Goal: Transaction & Acquisition: Purchase product/service

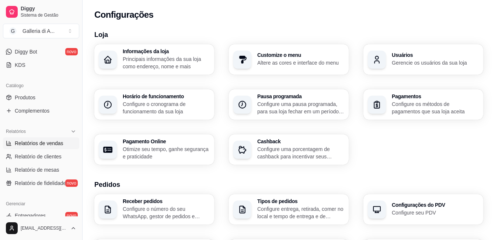
scroll to position [217, 0]
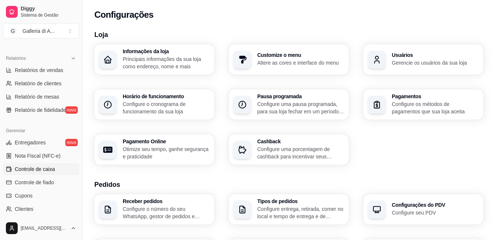
click at [35, 169] on span "Controle de caixa" at bounding box center [35, 168] width 40 height 7
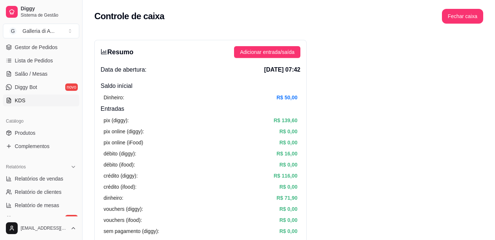
scroll to position [107, 0]
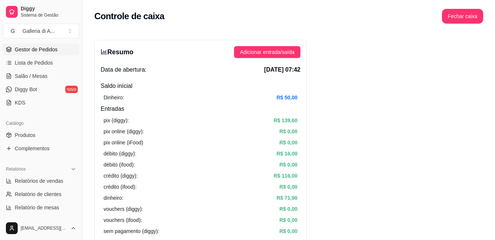
click at [36, 50] on span "Gestor de Pedidos" at bounding box center [36, 49] width 43 height 7
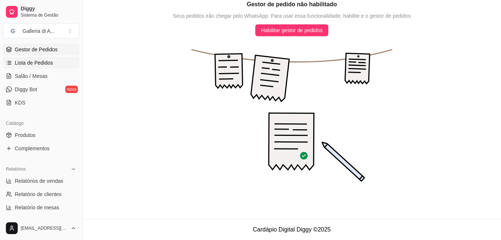
click at [18, 62] on span "Lista de Pedidos" at bounding box center [34, 62] width 38 height 7
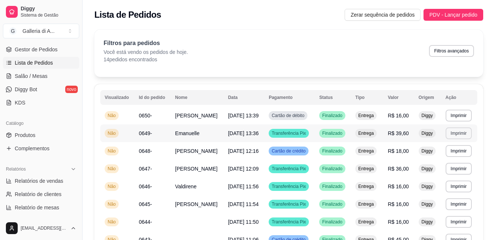
click at [461, 132] on button "Imprimir" at bounding box center [459, 133] width 26 height 12
click at [453, 158] on button "IMPRESSORA" at bounding box center [445, 158] width 52 height 11
click at [456, 117] on button "Imprimir" at bounding box center [459, 116] width 26 height 12
click at [455, 145] on button "IMPRESSORA" at bounding box center [446, 140] width 52 height 11
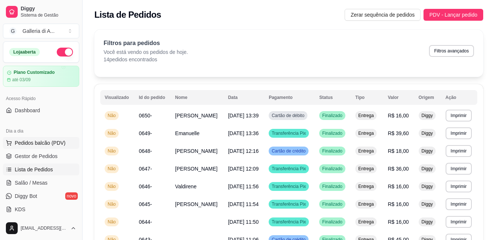
click at [44, 141] on span "Pedidos balcão (PDV)" at bounding box center [40, 142] width 51 height 7
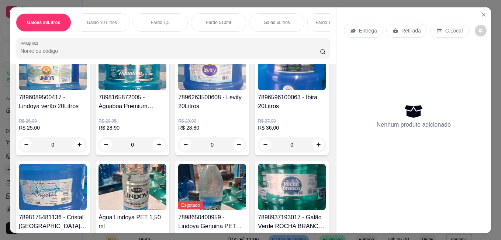
scroll to position [221, 0]
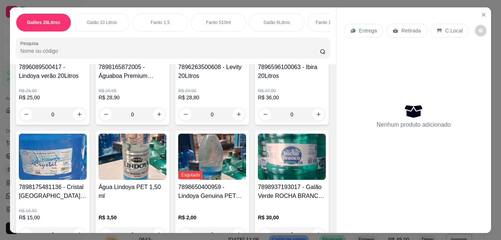
click at [87, 161] on img at bounding box center [53, 157] width 68 height 46
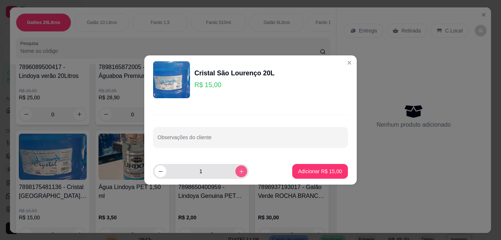
click at [239, 171] on icon "increase-product-quantity" at bounding box center [241, 171] width 4 height 4
click at [239, 171] on icon "increase-product-quantity" at bounding box center [242, 172] width 6 height 6
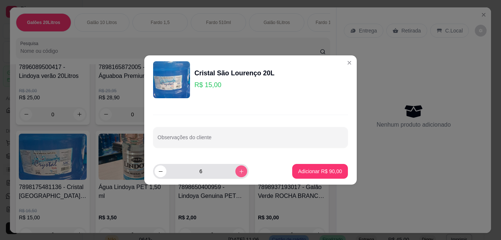
click at [239, 172] on icon "increase-product-quantity" at bounding box center [242, 172] width 6 height 6
click at [235, 173] on button "increase-product-quantity" at bounding box center [240, 170] width 11 height 11
click at [235, 173] on button "increase-product-quantity" at bounding box center [241, 171] width 12 height 12
click at [235, 172] on button "increase-product-quantity" at bounding box center [240, 170] width 11 height 11
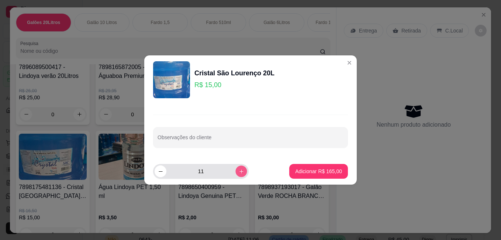
click at [235, 170] on button "increase-product-quantity" at bounding box center [240, 170] width 11 height 11
click at [235, 169] on button "increase-product-quantity" at bounding box center [240, 170] width 11 height 11
click at [235, 168] on button "increase-product-quantity" at bounding box center [241, 171] width 12 height 12
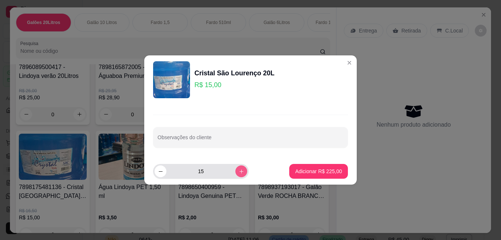
type input "16"
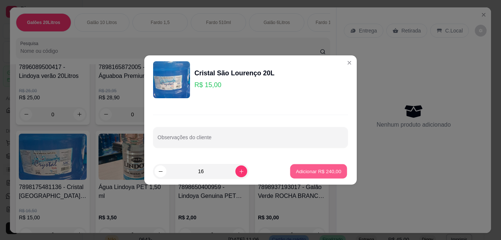
click at [332, 173] on p "Adicionar R$ 240,00" at bounding box center [318, 170] width 45 height 7
type input "16"
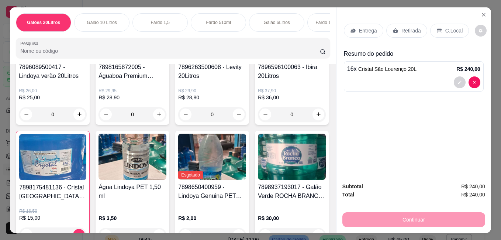
click at [363, 28] on p "Entrega" at bounding box center [368, 30] width 18 height 7
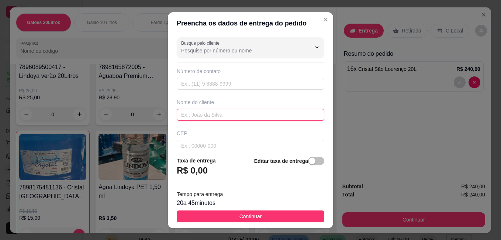
click at [227, 115] on input "text" at bounding box center [251, 115] width 148 height 12
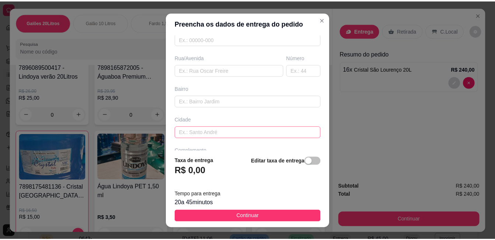
scroll to position [111, 0]
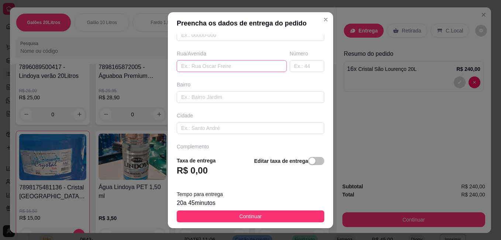
type input "Café Bombom/fast CPTM/Fast Metrô"
click at [203, 64] on input "text" at bounding box center [232, 66] width 110 height 12
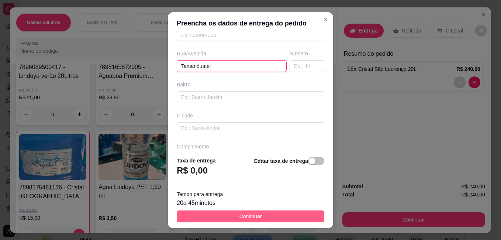
type input "Tamanduatei"
click at [263, 216] on button "Continuar" at bounding box center [251, 216] width 148 height 12
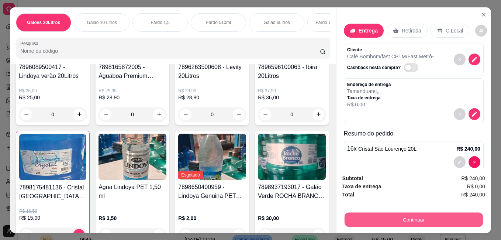
click at [416, 218] on button "Continuar" at bounding box center [414, 219] width 138 height 14
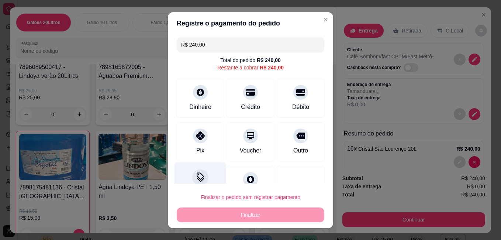
click at [198, 177] on icon at bounding box center [201, 177] width 10 height 10
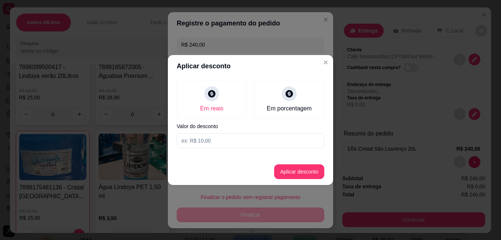
drag, startPoint x: 226, startPoint y: 139, endPoint x: 221, endPoint y: 140, distance: 5.9
click at [225, 140] on input at bounding box center [251, 140] width 148 height 15
type input "16,00"
click at [306, 173] on button "Aplicar desconto" at bounding box center [299, 172] width 48 height 14
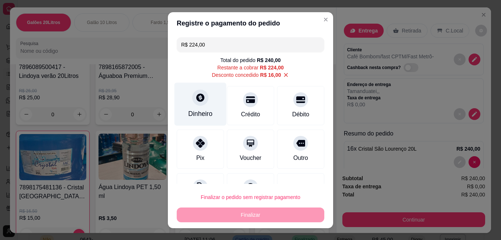
click at [194, 106] on div "Dinheiro" at bounding box center [200, 103] width 52 height 43
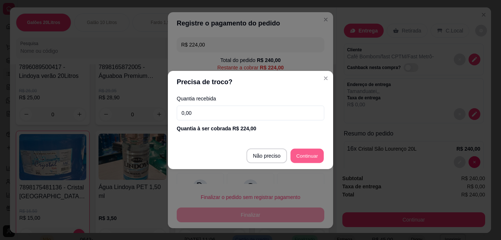
type input "R$ 0,00"
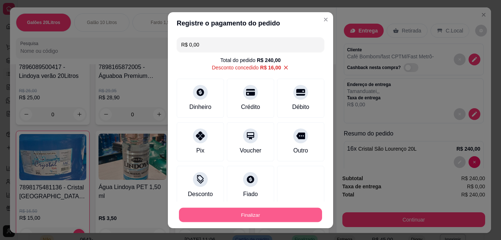
click at [281, 212] on button "Finalizar" at bounding box center [250, 214] width 143 height 14
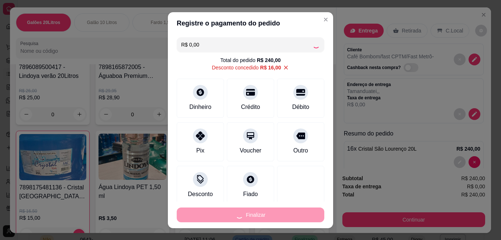
type input "0"
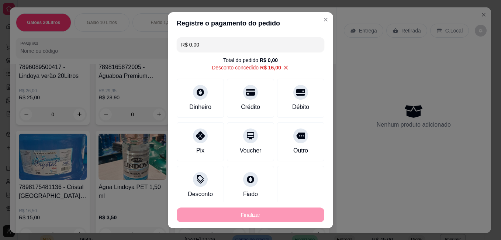
type input "-R$ 240,00"
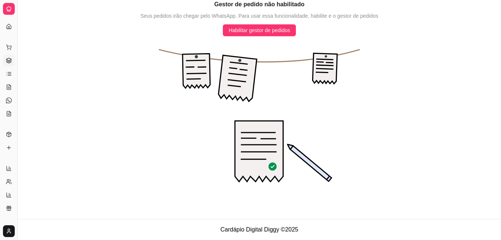
click at [117, 142] on icon "animation" at bounding box center [259, 119] width 483 height 166
drag, startPoint x: 131, startPoint y: 127, endPoint x: 197, endPoint y: 117, distance: 67.1
click at [135, 127] on icon "animation" at bounding box center [259, 119] width 483 height 166
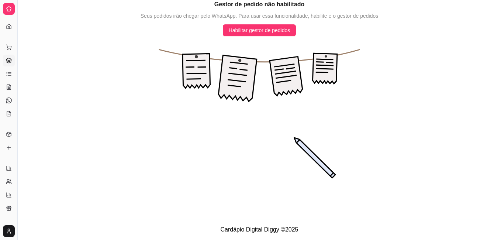
click at [495, 95] on html "Diggy Sistema de Gestão G Galleria di A ... Loja aberta Plano Customizado até 0…" at bounding box center [250, 120] width 501 height 240
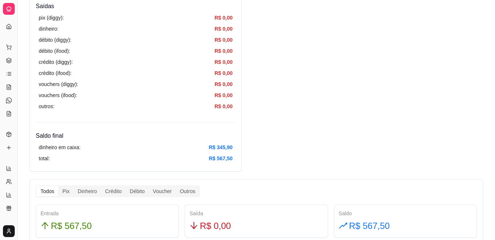
scroll to position [111, 0]
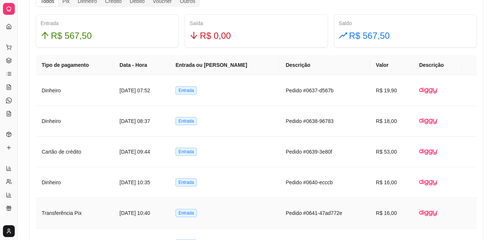
scroll to position [406, 0]
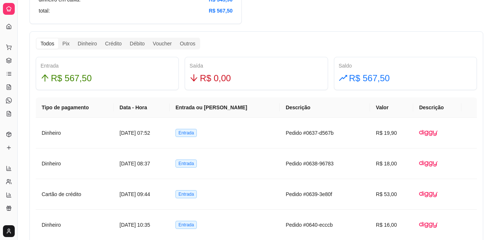
click at [25, 222] on div "Resumo Adicionar entrada/saída Data de abertura: [DATE] 07:42 Saldo inícial Din…" at bounding box center [257, 187] width 478 height 1131
click at [482, 27] on div "Resumo Adicionar entrada/saída Data de abertura: [DATE] 07:42 Saldo inícial Din…" at bounding box center [257, 189] width 454 height 1110
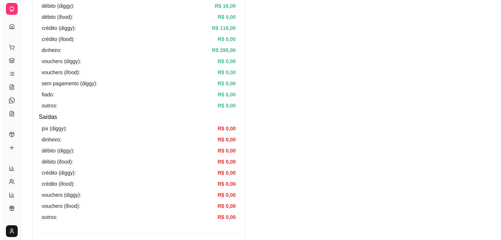
scroll to position [0, 0]
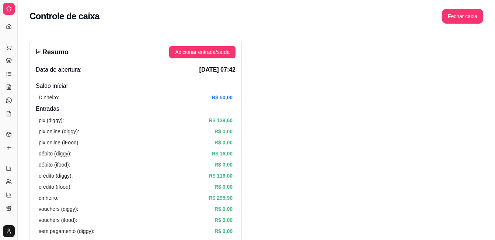
drag, startPoint x: 362, startPoint y: 70, endPoint x: 361, endPoint y: 66, distance: 4.1
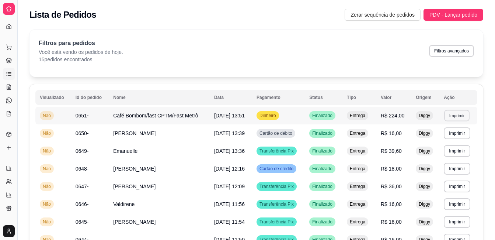
click at [454, 114] on button "Imprimir" at bounding box center [456, 115] width 25 height 11
click at [454, 140] on button "IMPRESSORA" at bounding box center [445, 140] width 52 height 11
select select "ALL"
select select "0"
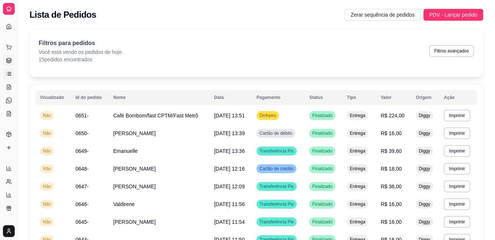
click at [8, 60] on icon at bounding box center [9, 61] width 6 height 6
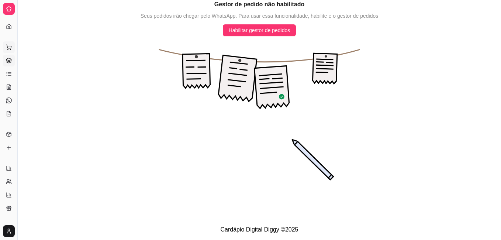
click at [9, 46] on icon at bounding box center [9, 47] width 6 height 6
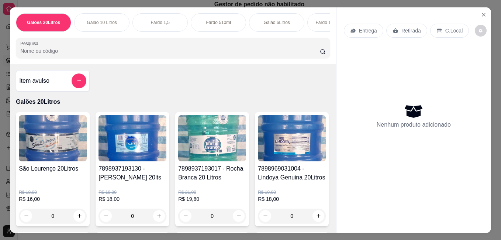
click at [124, 146] on img at bounding box center [132, 138] width 68 height 46
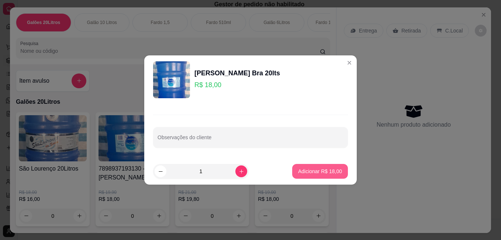
click at [321, 172] on p "Adicionar R$ 18,00" at bounding box center [320, 170] width 44 height 7
type input "1"
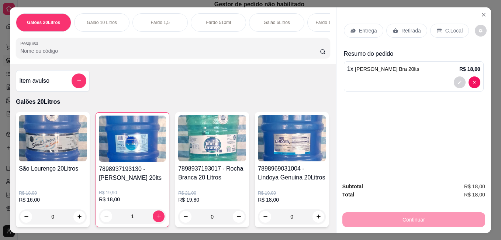
click at [369, 28] on p "Entrega" at bounding box center [368, 30] width 18 height 7
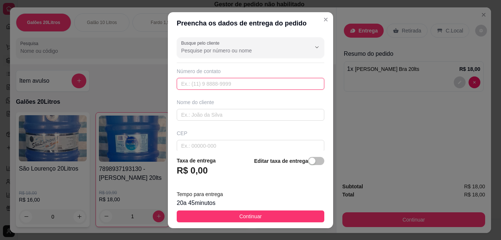
click at [207, 86] on input "text" at bounding box center [251, 84] width 148 height 12
type input "[PHONE_NUMBER]"
click at [209, 111] on input "text" at bounding box center [251, 115] width 148 height 12
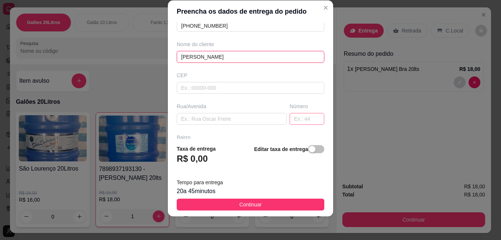
scroll to position [74, 0]
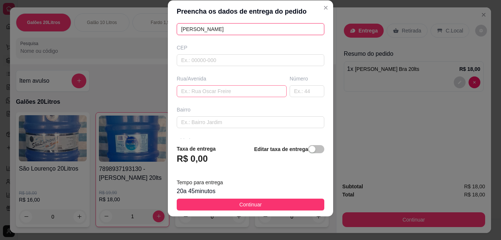
type input "[PERSON_NAME]"
click at [245, 94] on input "text" at bounding box center [232, 91] width 110 height 12
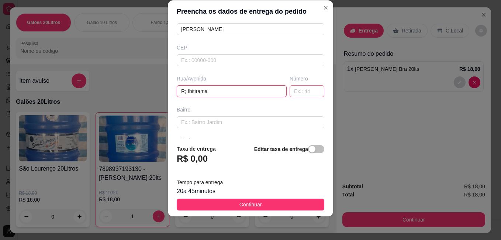
type input "R; Ibitirama"
click at [295, 91] on input "text" at bounding box center [307, 91] width 35 height 12
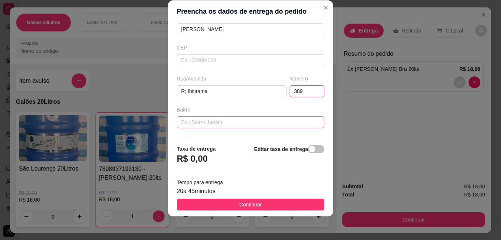
type input "389"
click at [231, 126] on input "text" at bounding box center [251, 122] width 148 height 12
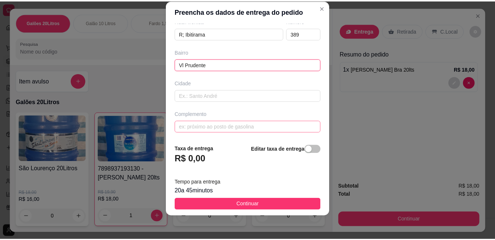
scroll to position [132, 0]
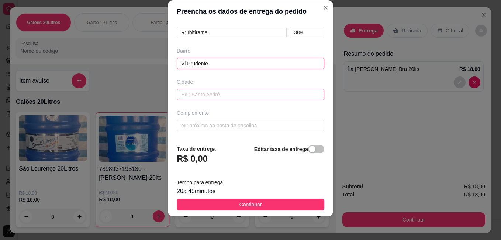
type input "Vl Prudente"
click at [203, 94] on input "text" at bounding box center [251, 95] width 148 height 12
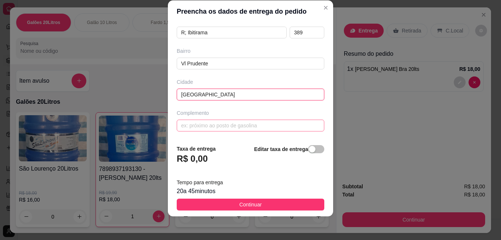
type input "[GEOGRAPHIC_DATA]"
click at [211, 127] on input "text" at bounding box center [251, 126] width 148 height 12
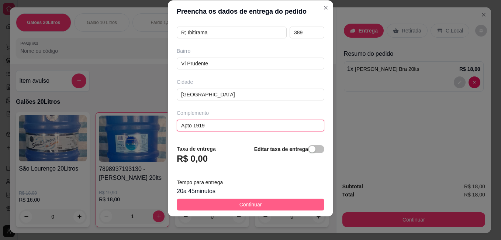
type input "Apto 1919"
click at [275, 205] on button "Continuar" at bounding box center [251, 204] width 148 height 12
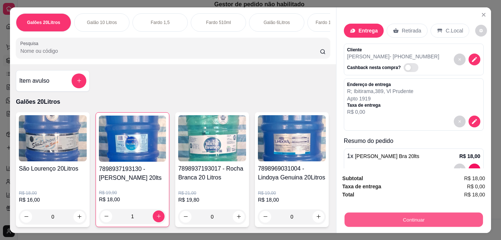
click at [401, 215] on button "Continuar" at bounding box center [414, 219] width 138 height 14
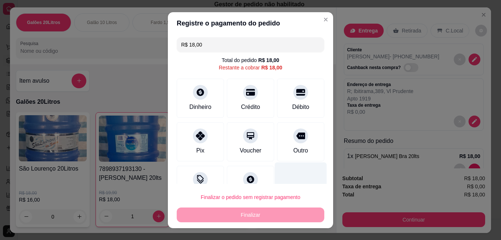
drag, startPoint x: 271, startPoint y: 156, endPoint x: 271, endPoint y: 169, distance: 12.2
click at [271, 169] on div "R$ 18,00 Total do pedido R$ 18,00 Restante a cobrar R$ 18,00 Dinheiro Crédito D…" at bounding box center [250, 108] width 165 height 149
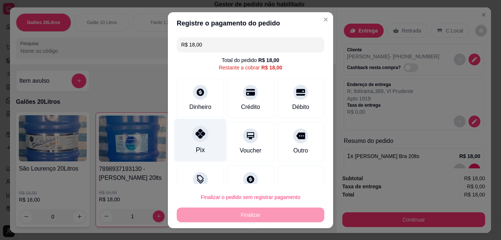
click at [200, 142] on div "Pix" at bounding box center [200, 139] width 52 height 43
type input "R$ 0,00"
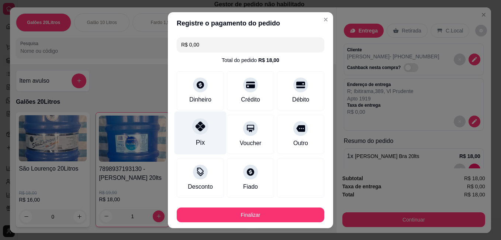
click at [201, 133] on div "Pix" at bounding box center [200, 132] width 52 height 43
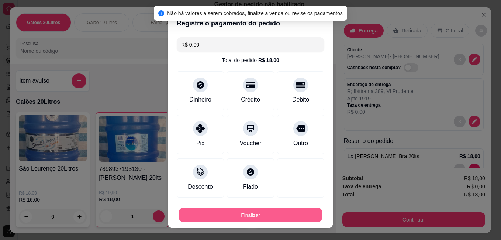
click at [229, 216] on button "Finalizar" at bounding box center [250, 214] width 143 height 14
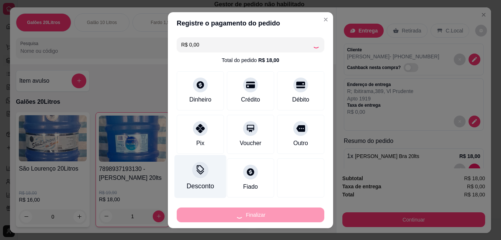
type input "0"
type input "-R$ 18,00"
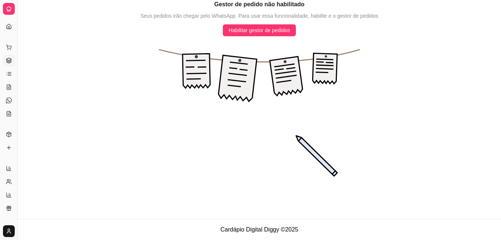
click at [8, 60] on icon at bounding box center [8, 59] width 5 height 3
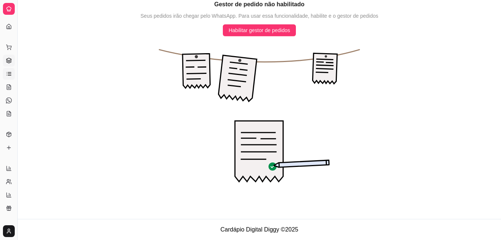
click at [11, 73] on icon at bounding box center [9, 74] width 6 height 6
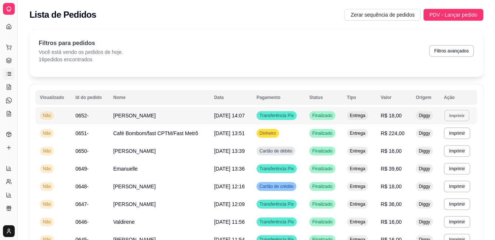
click at [458, 114] on button "Imprimir" at bounding box center [456, 115] width 25 height 11
click at [452, 142] on button "IMPRESSORA" at bounding box center [444, 141] width 53 height 12
click at [8, 46] on icon at bounding box center [9, 47] width 6 height 6
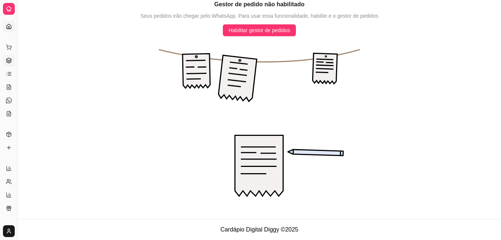
click at [7, 25] on icon at bounding box center [9, 26] width 4 height 5
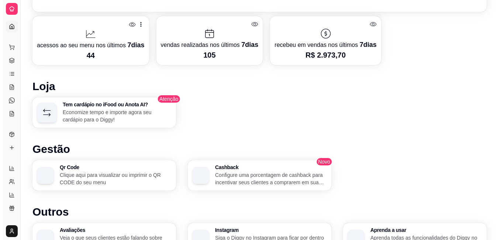
scroll to position [307, 0]
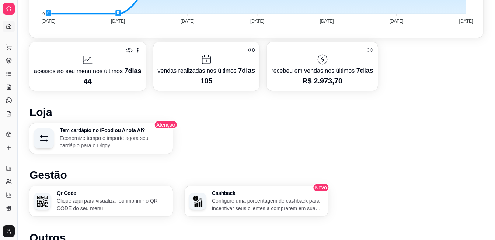
click at [9, 31] on div "Dia a dia" at bounding box center [8, 36] width 11 height 12
click at [9, 30] on div "Dia a dia" at bounding box center [8, 36] width 11 height 12
click at [10, 47] on icon at bounding box center [9, 47] width 6 height 6
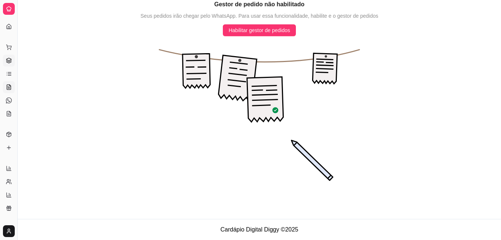
click at [8, 87] on icon at bounding box center [9, 87] width 2 height 0
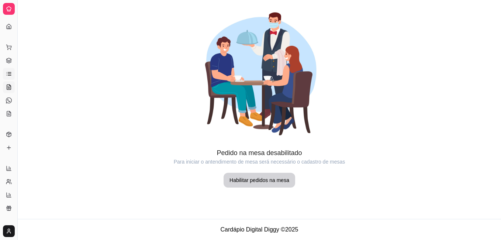
click at [10, 71] on icon at bounding box center [9, 74] width 6 height 6
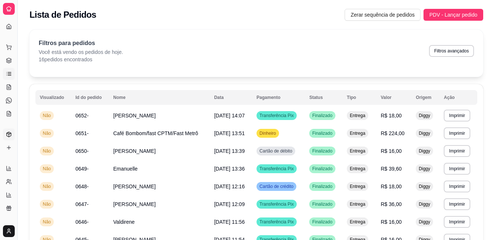
click at [8, 133] on icon at bounding box center [9, 132] width 2 height 1
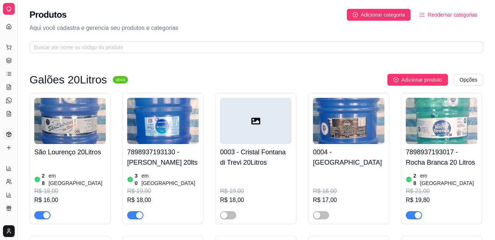
click at [8, 132] on icon at bounding box center [9, 132] width 2 height 1
click at [7, 146] on icon at bounding box center [9, 148] width 6 height 6
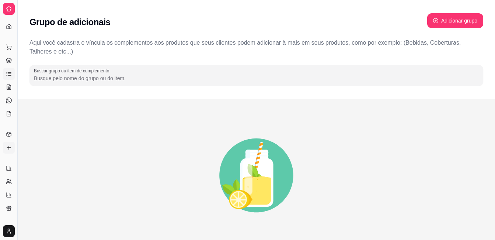
click at [7, 74] on icon at bounding box center [7, 74] width 0 height 0
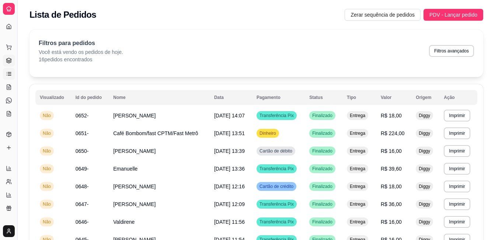
click at [8, 61] on icon at bounding box center [9, 61] width 6 height 6
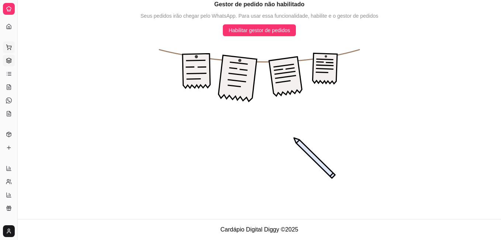
click at [10, 49] on circle at bounding box center [10, 49] width 0 height 0
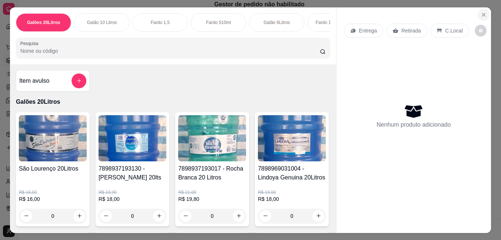
click at [484, 12] on icon "Close" at bounding box center [484, 15] width 6 height 6
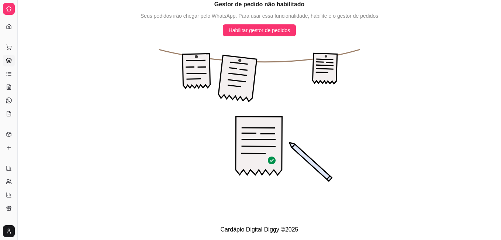
click at [14, 49] on button "Pedidos balcão (PDV)" at bounding box center [9, 47] width 12 height 12
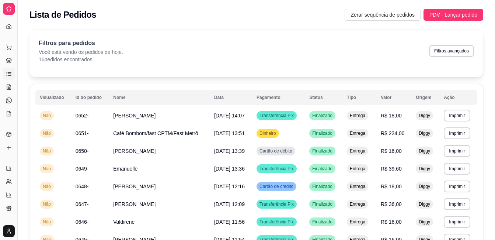
click at [8, 30] on div "Dia a dia" at bounding box center [8, 36] width 11 height 12
click at [9, 59] on icon at bounding box center [9, 61] width 6 height 6
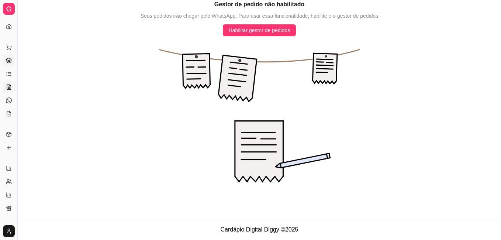
click at [9, 86] on icon at bounding box center [9, 87] width 6 height 6
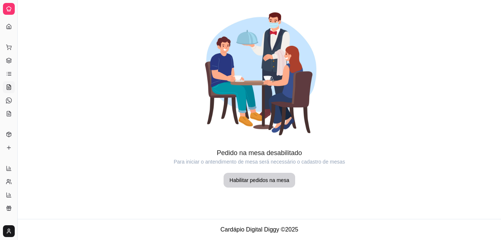
click at [6, 86] on icon at bounding box center [9, 87] width 6 height 6
click at [8, 114] on icon at bounding box center [9, 114] width 2 height 0
click at [8, 24] on icon at bounding box center [9, 27] width 6 height 6
